Goal: Transaction & Acquisition: Purchase product/service

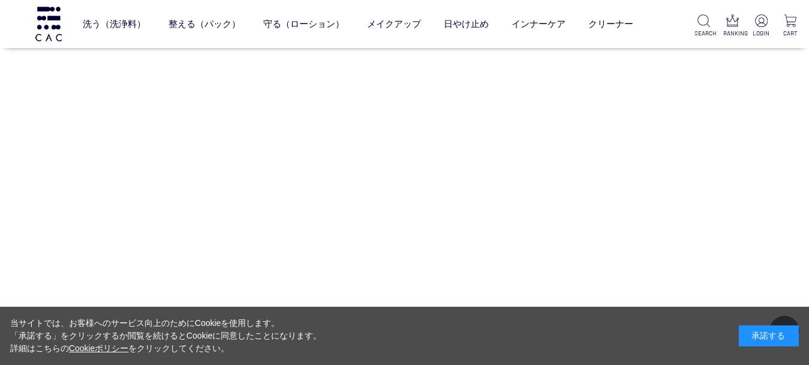
scroll to position [8644, 0]
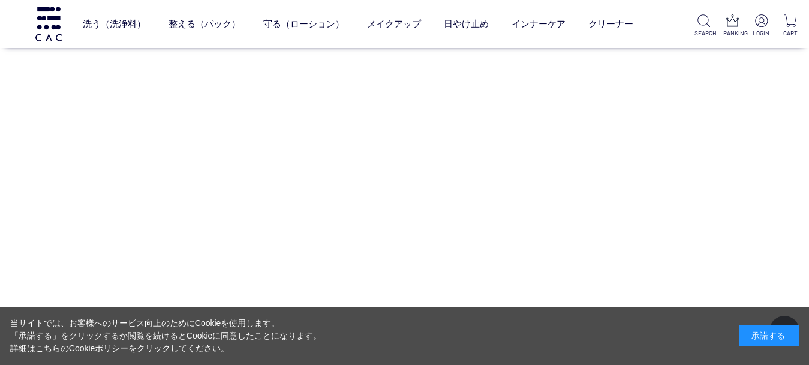
scroll to position [8952, 0]
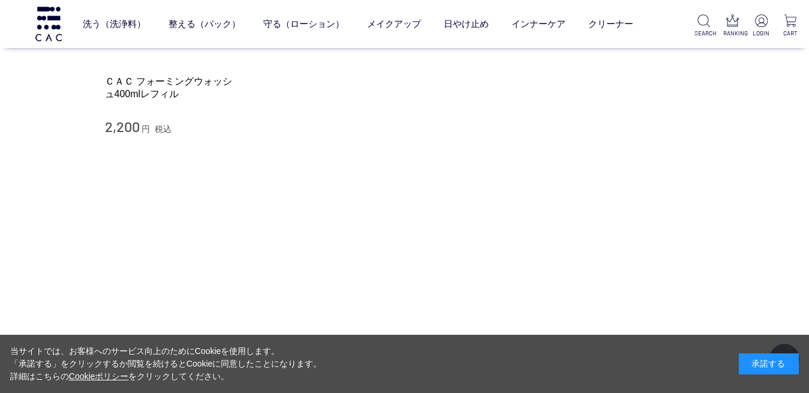
scroll to position [8155, 0]
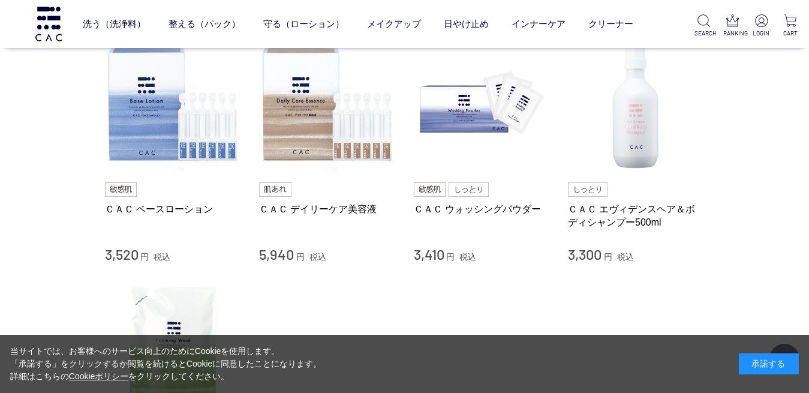
scroll to position [8012, 0]
